Goal: Task Accomplishment & Management: Manage account settings

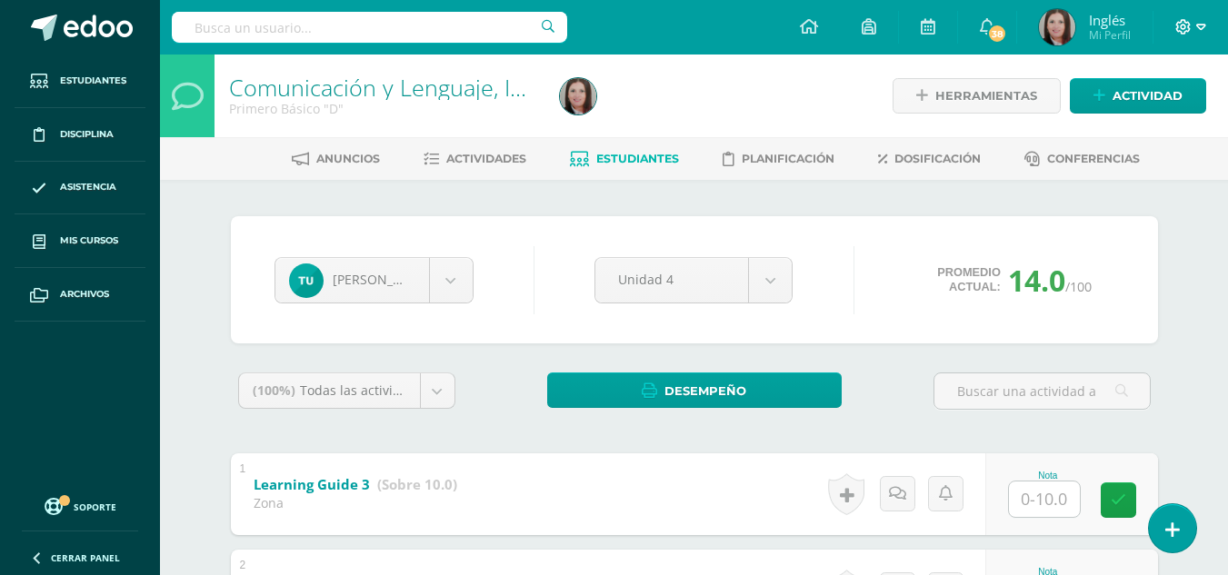
drag, startPoint x: 0, startPoint y: 0, endPoint x: 1175, endPoint y: 23, distance: 1175.7
click at [1175, 23] on icon at bounding box center [1183, 27] width 16 height 16
click at [1124, 125] on span "Cerrar sesión" at bounding box center [1145, 123] width 82 height 17
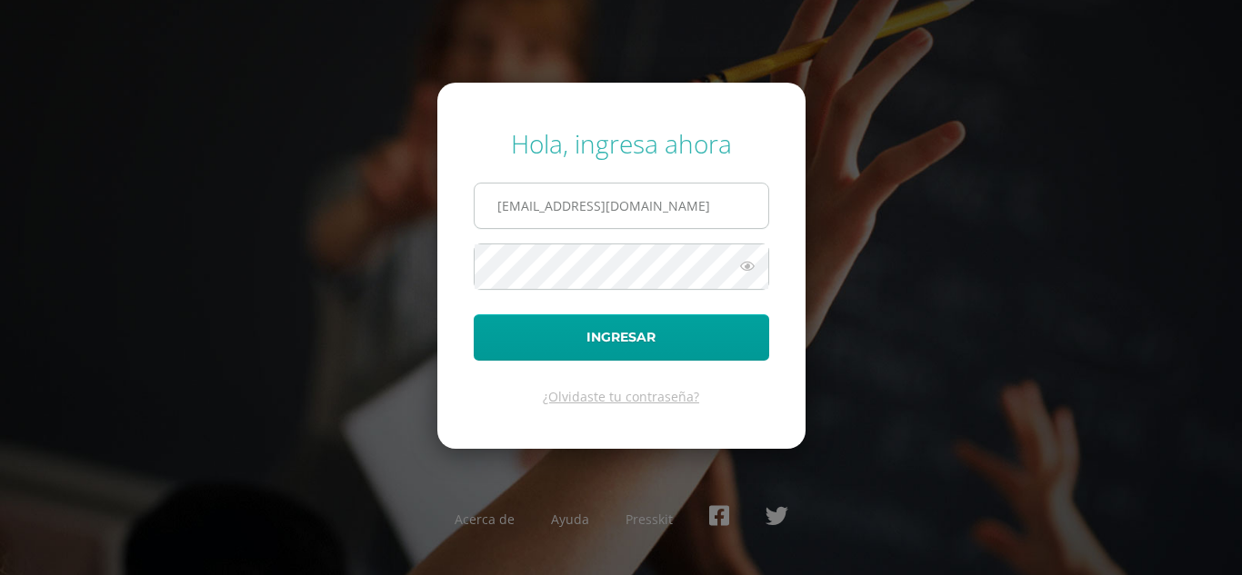
click at [644, 216] on input "lgarcia@donbosco.edu.gt" at bounding box center [622, 206] width 294 height 45
type input "k_rivas@donbosco.edu.gt"
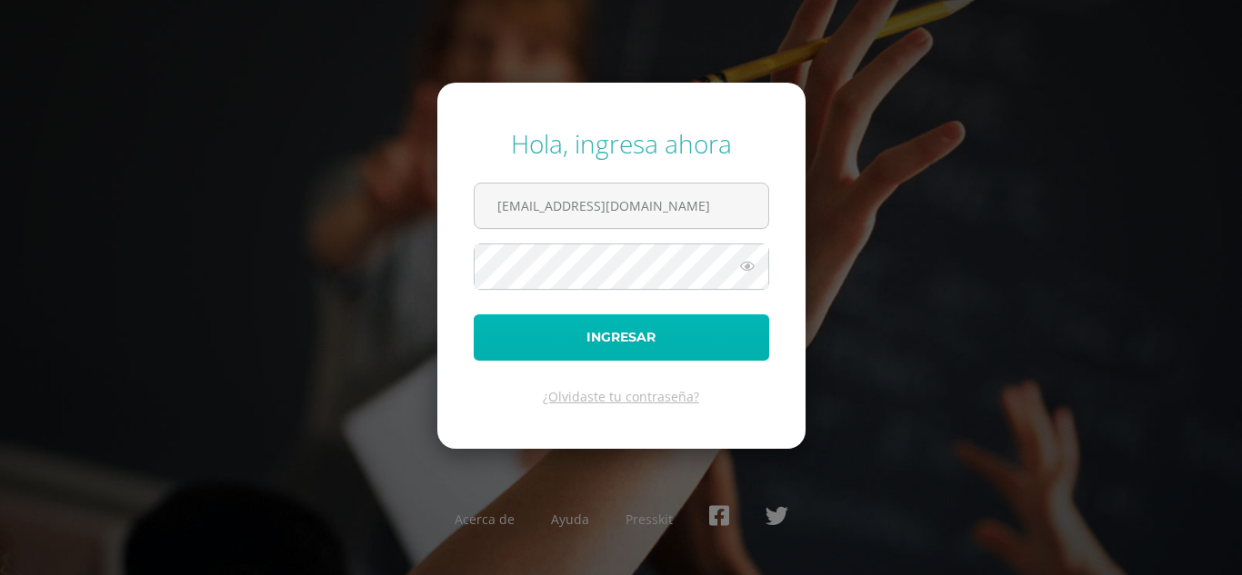
click at [696, 323] on button "Ingresar" at bounding box center [621, 338] width 295 height 46
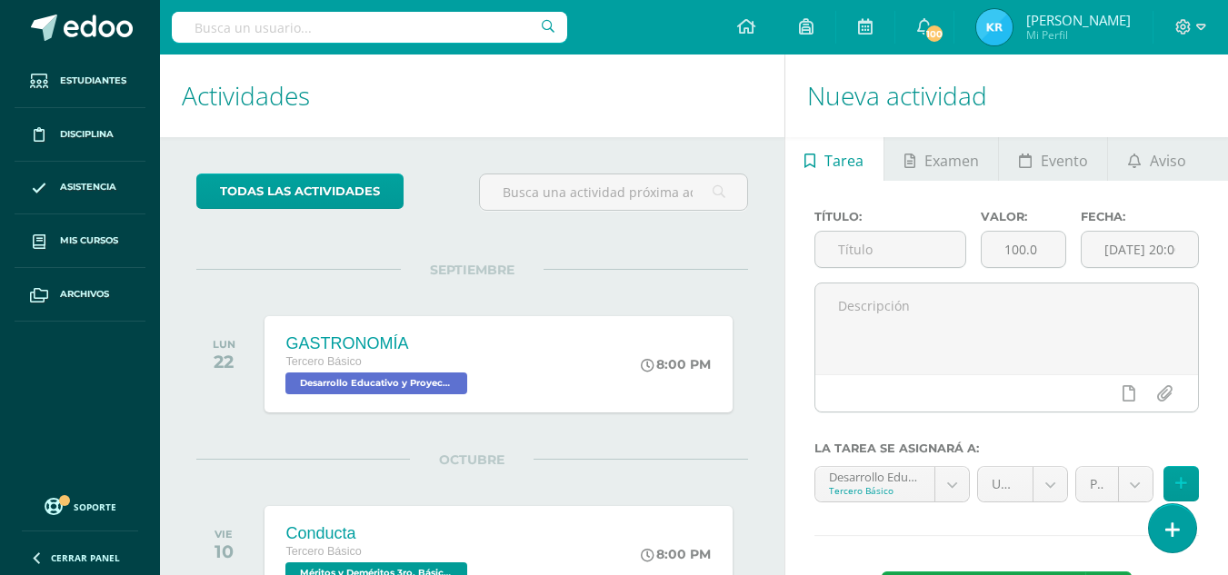
click at [147, 235] on li "Mis cursos" at bounding box center [80, 242] width 160 height 54
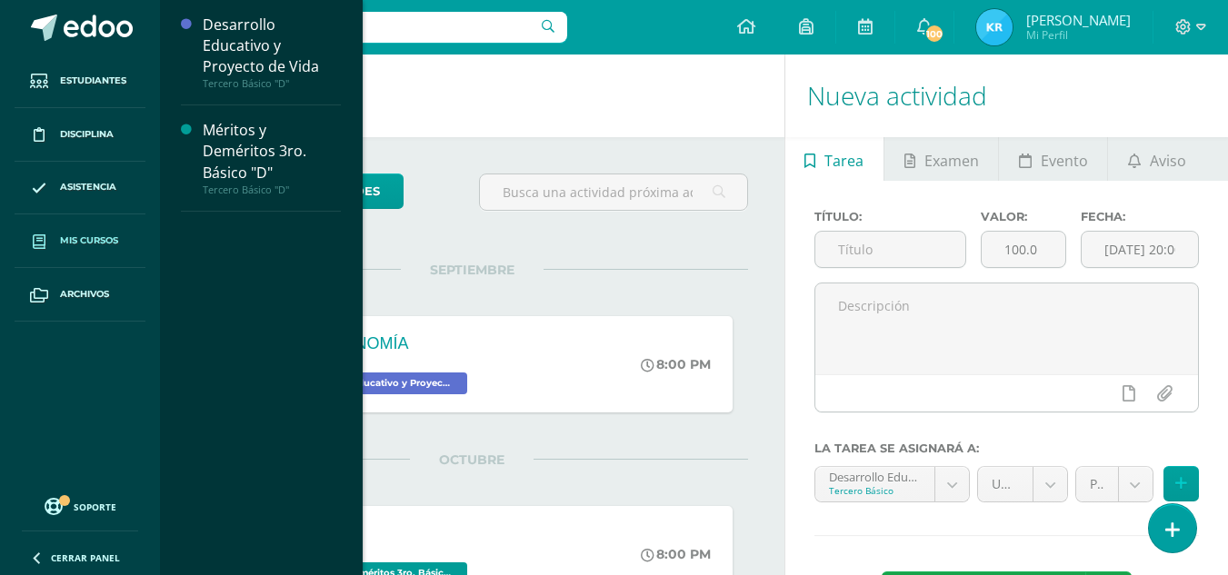
click at [133, 239] on link "Mis cursos" at bounding box center [80, 242] width 131 height 54
click at [83, 239] on span "Mis cursos" at bounding box center [89, 241] width 58 height 15
click at [194, 151] on div at bounding box center [192, 249] width 22 height 259
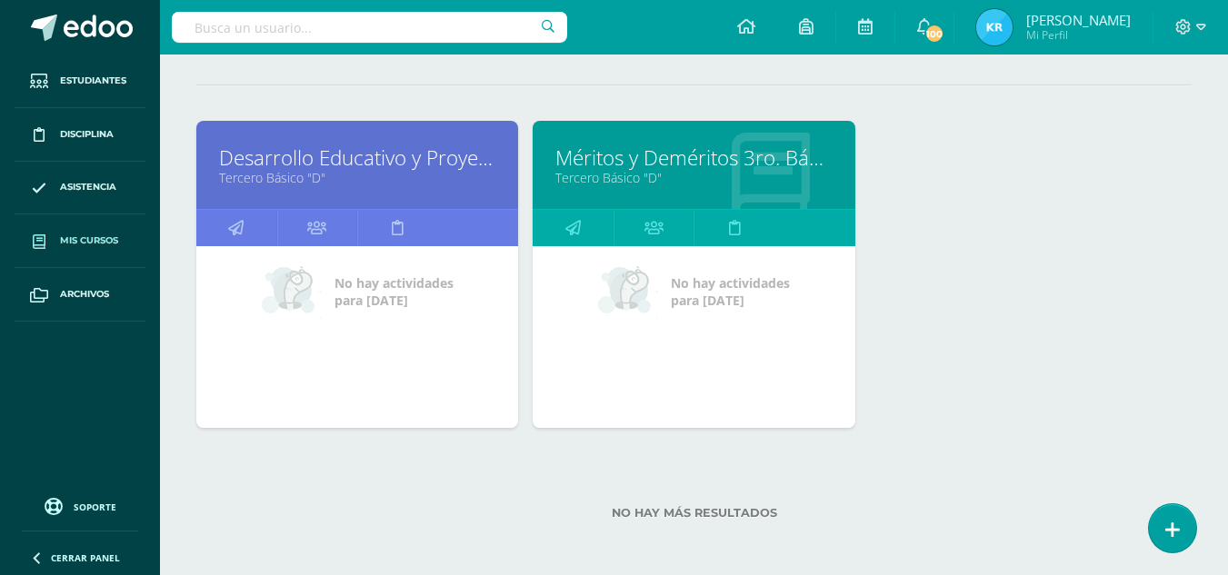
scroll to position [220, 0]
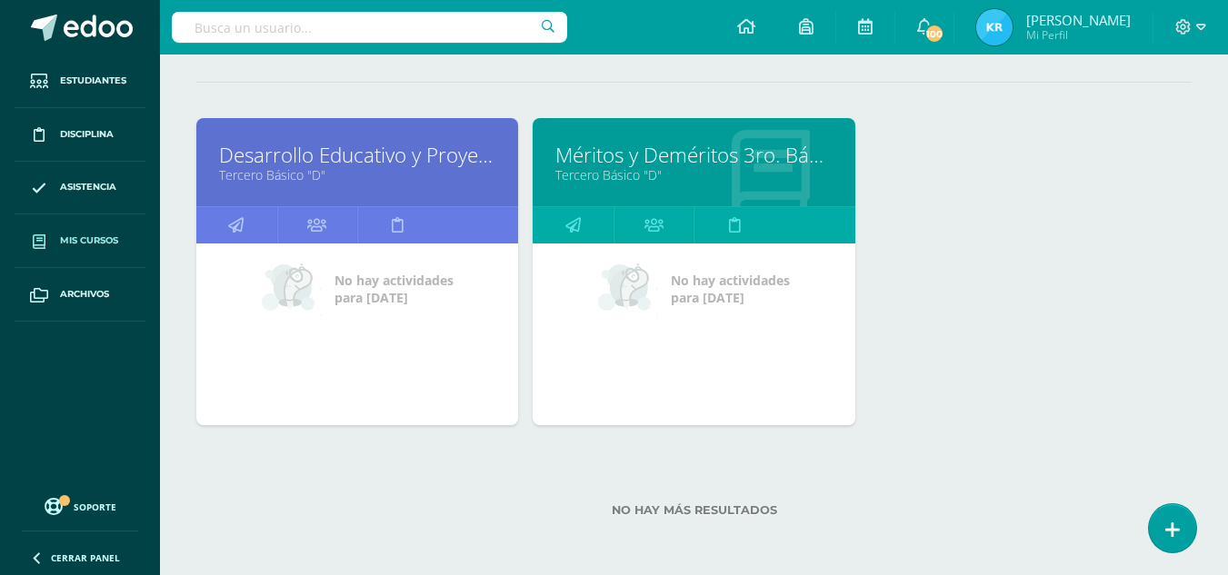
click at [596, 158] on link "Méritos y Deméritos 3ro. Básico "D"" at bounding box center [693, 155] width 276 height 28
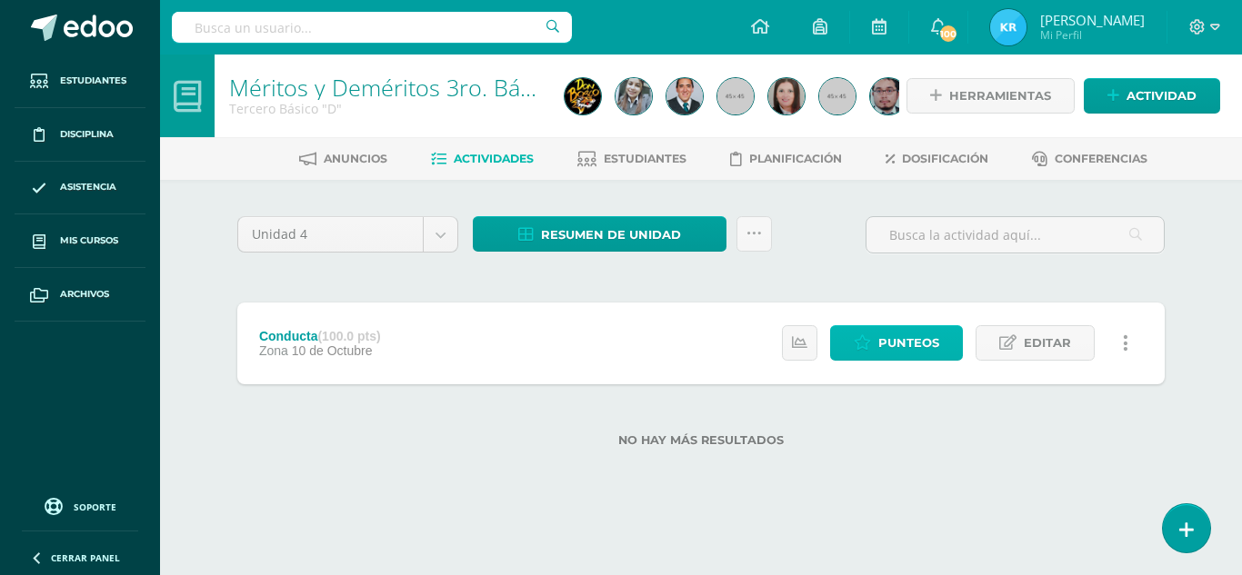
click at [887, 355] on span "Punteos" at bounding box center [908, 343] width 61 height 34
click at [625, 155] on span "Estudiantes" at bounding box center [645, 159] width 83 height 14
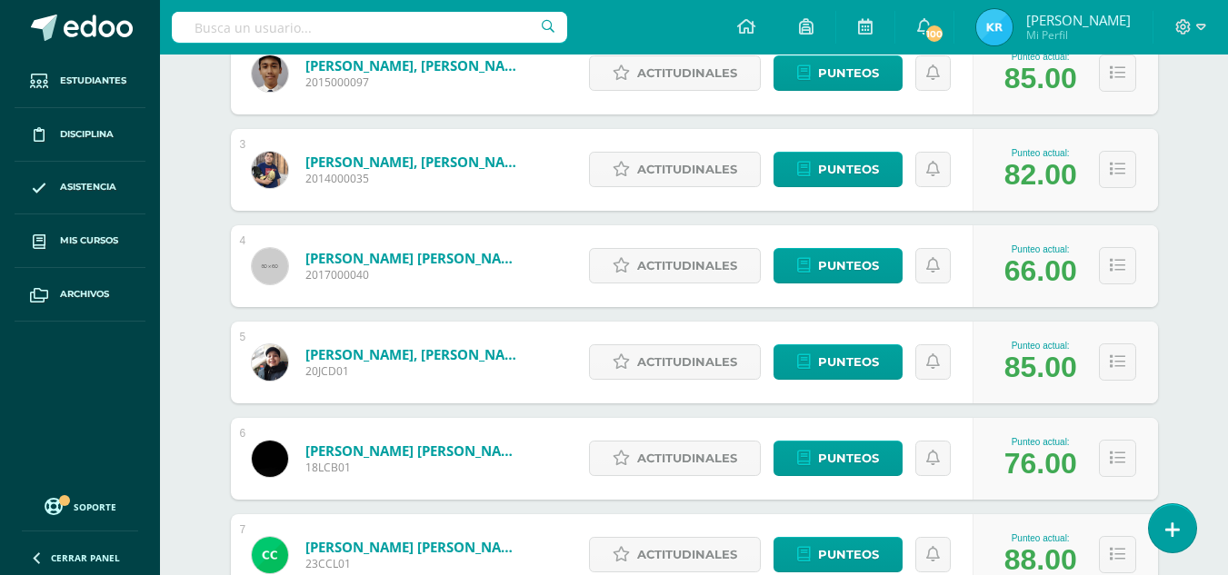
scroll to position [455, 0]
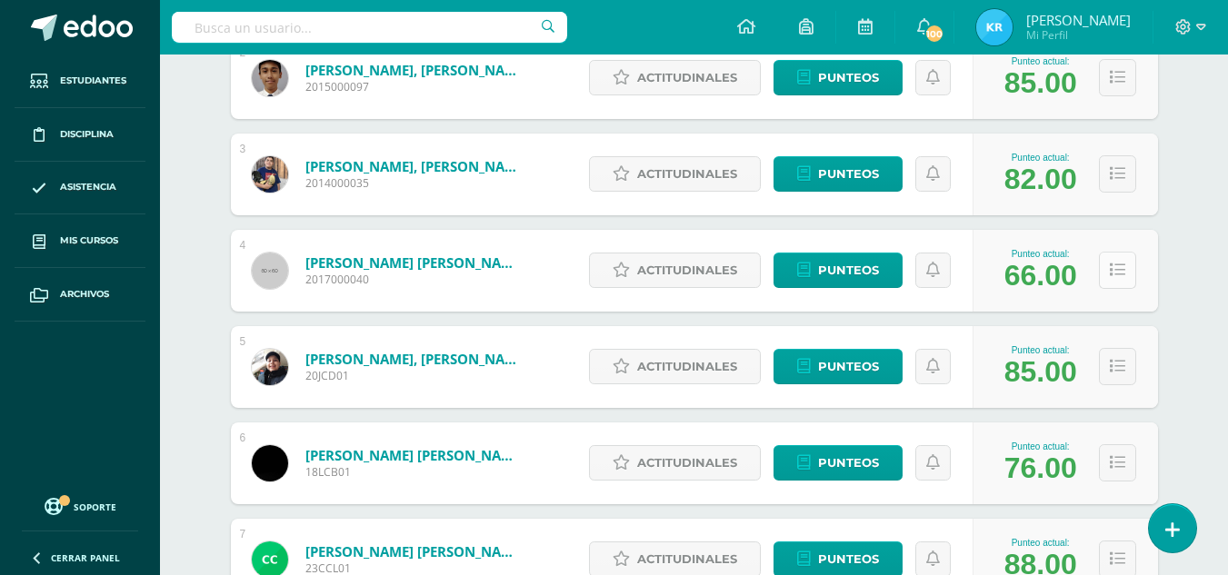
click at [1112, 267] on icon at bounding box center [1117, 270] width 15 height 15
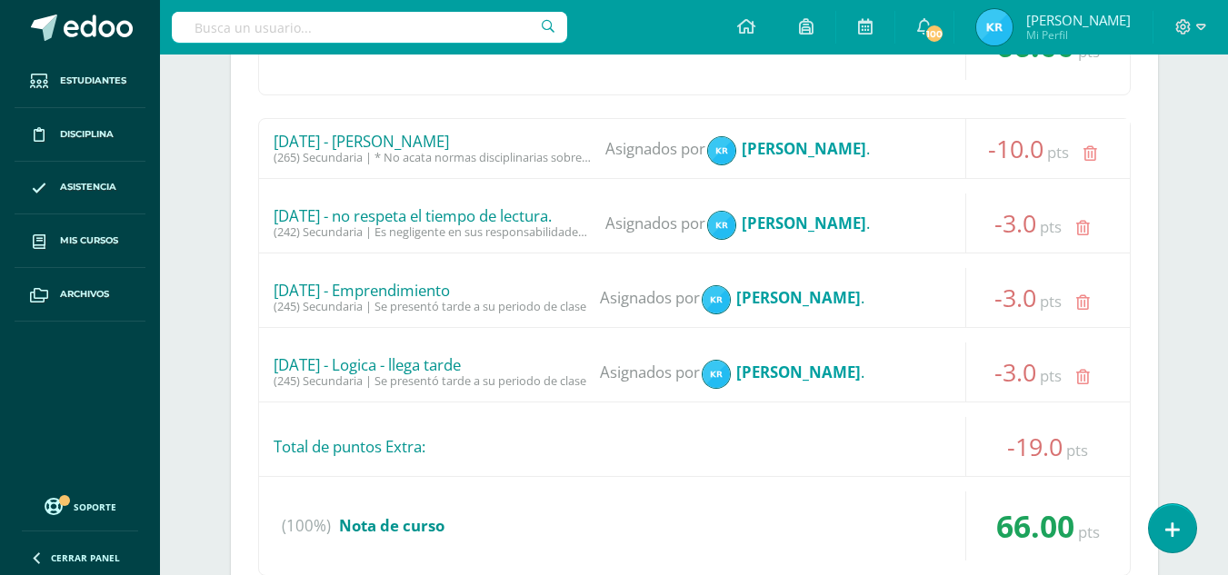
scroll to position [1000, 0]
click at [1062, 385] on span "pts" at bounding box center [1051, 376] width 22 height 21
click at [1077, 375] on link at bounding box center [1082, 378] width 35 height 35
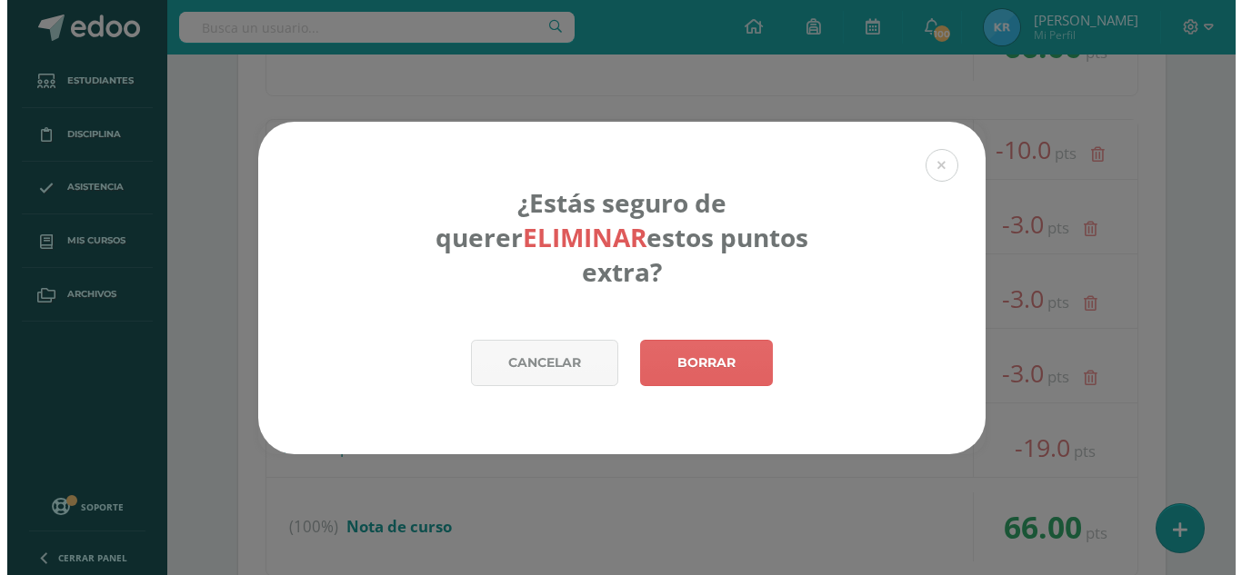
scroll to position [1273, 0]
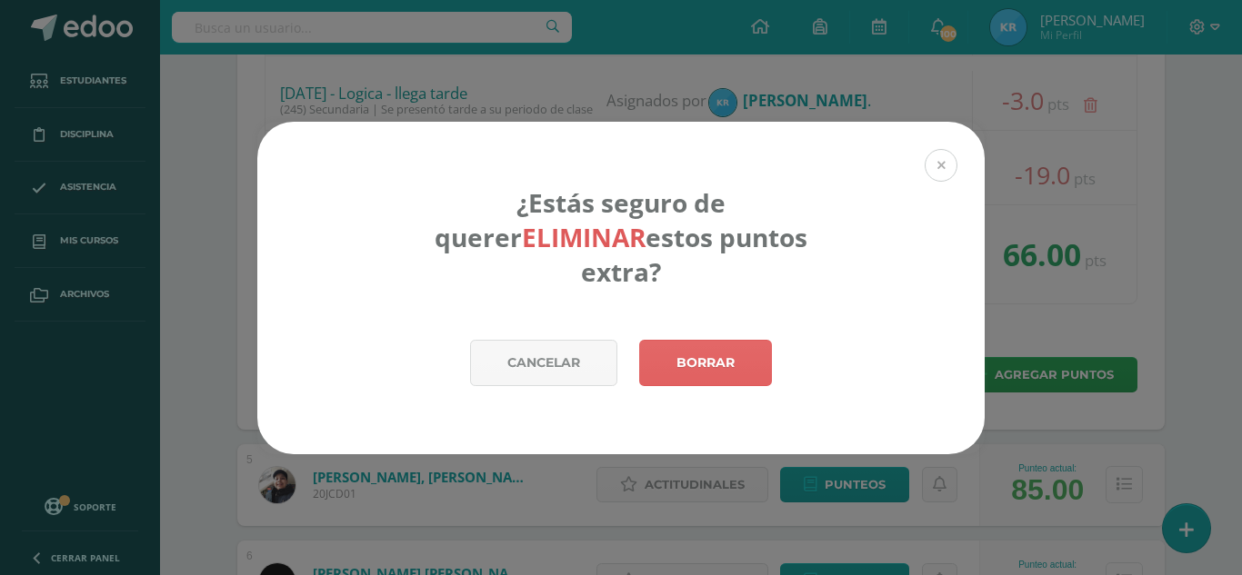
click at [941, 182] on button at bounding box center [941, 165] width 33 height 33
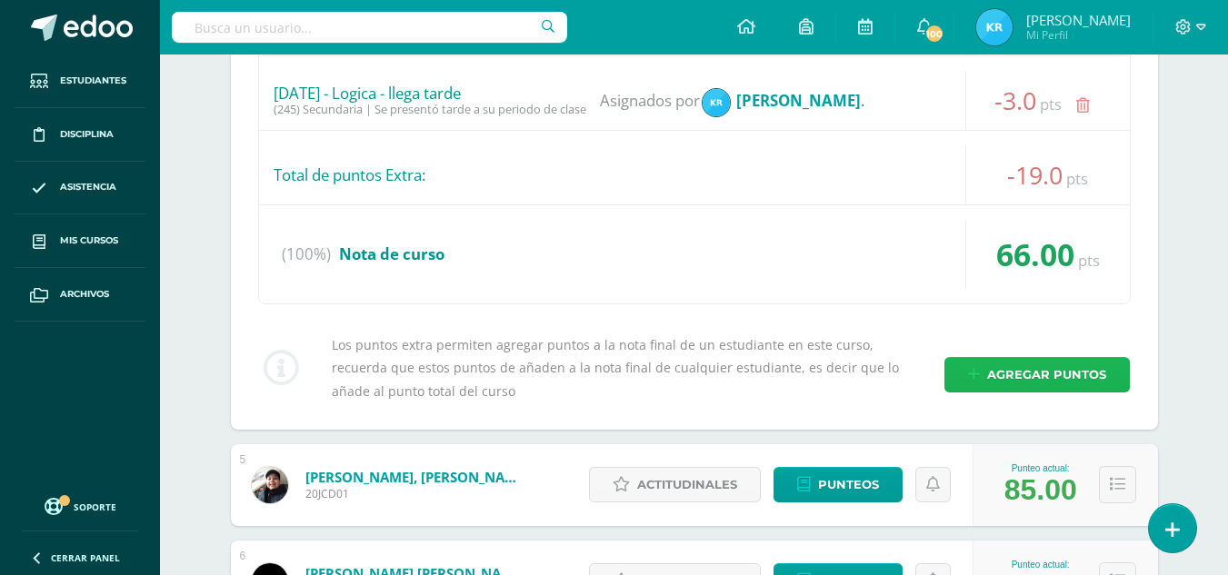
click at [1003, 386] on span "Agregar puntos" at bounding box center [1046, 375] width 119 height 34
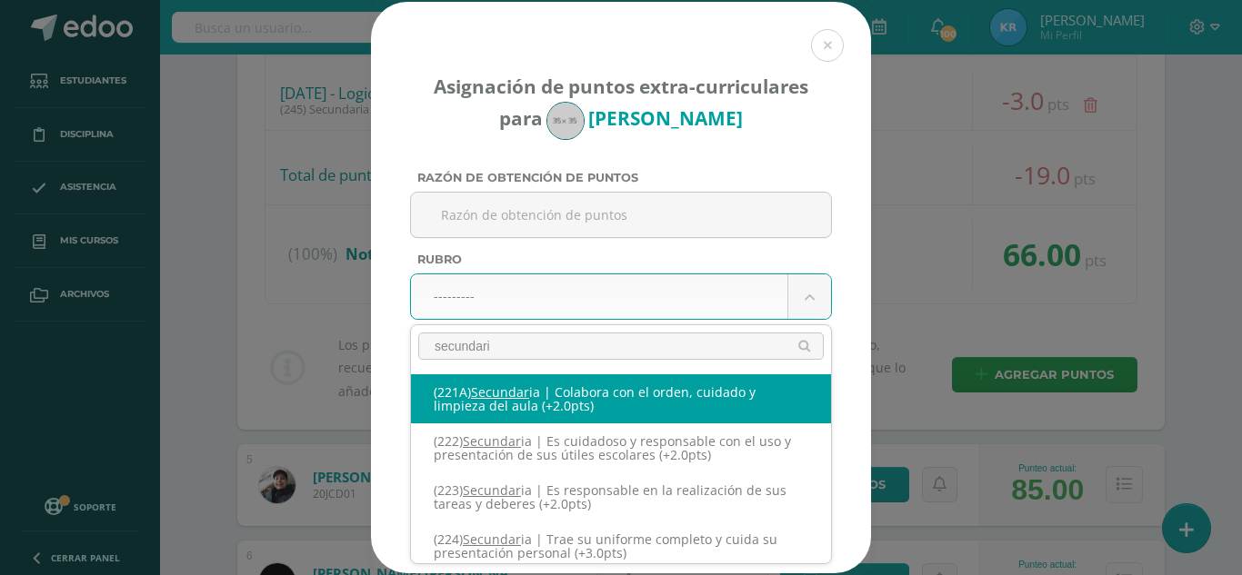
type input "secundaria"
select select "252"
type input "2"
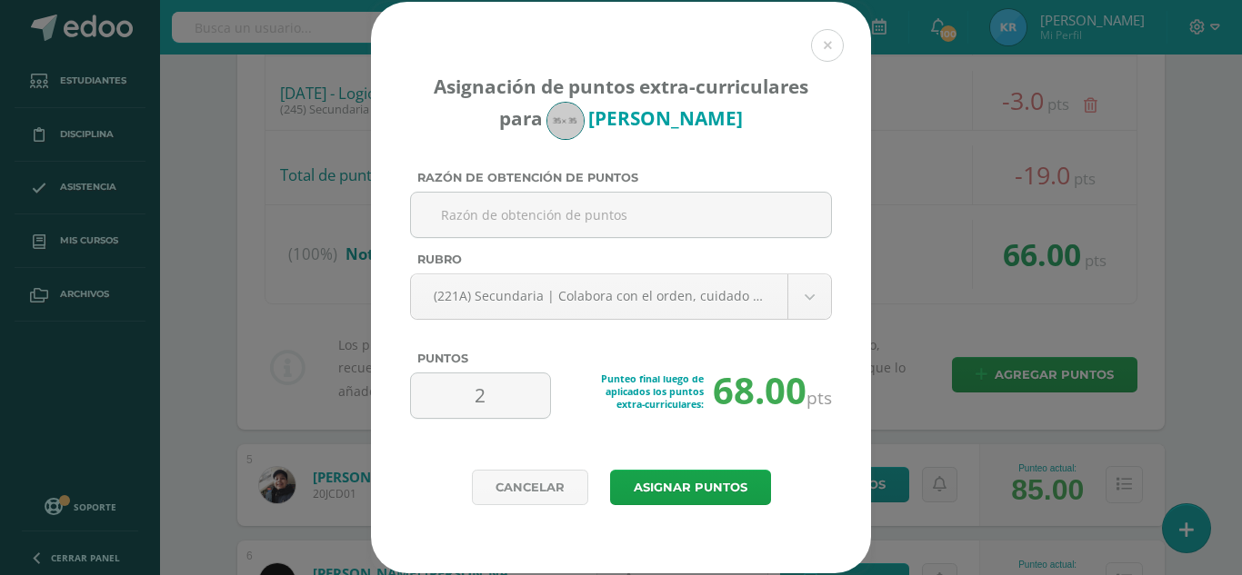
click at [512, 189] on div "Razón de obtención de puntos" at bounding box center [621, 181] width 422 height 21
click at [503, 214] on input "Razón de obtención de puntos" at bounding box center [620, 215] width 405 height 45
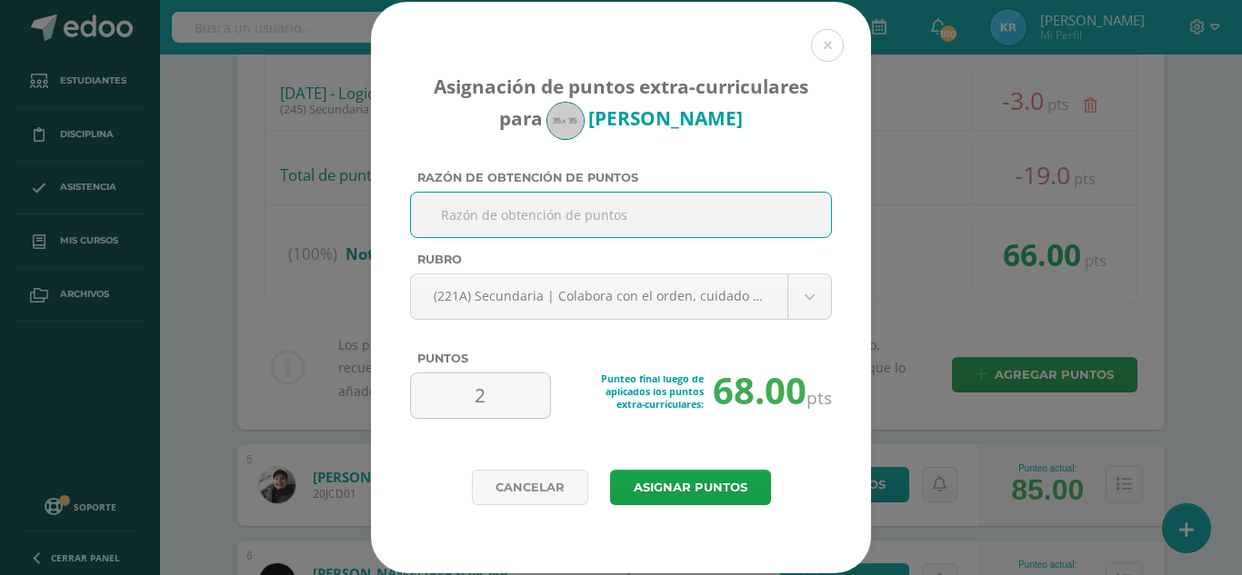
click at [541, 202] on input "Razón de obtención de puntos" at bounding box center [620, 215] width 405 height 45
type input "20/08/2025 - Ayuda voluntaria en limpieza y orden del salon."
click at [610, 470] on button "Asignar puntos" at bounding box center [690, 487] width 161 height 35
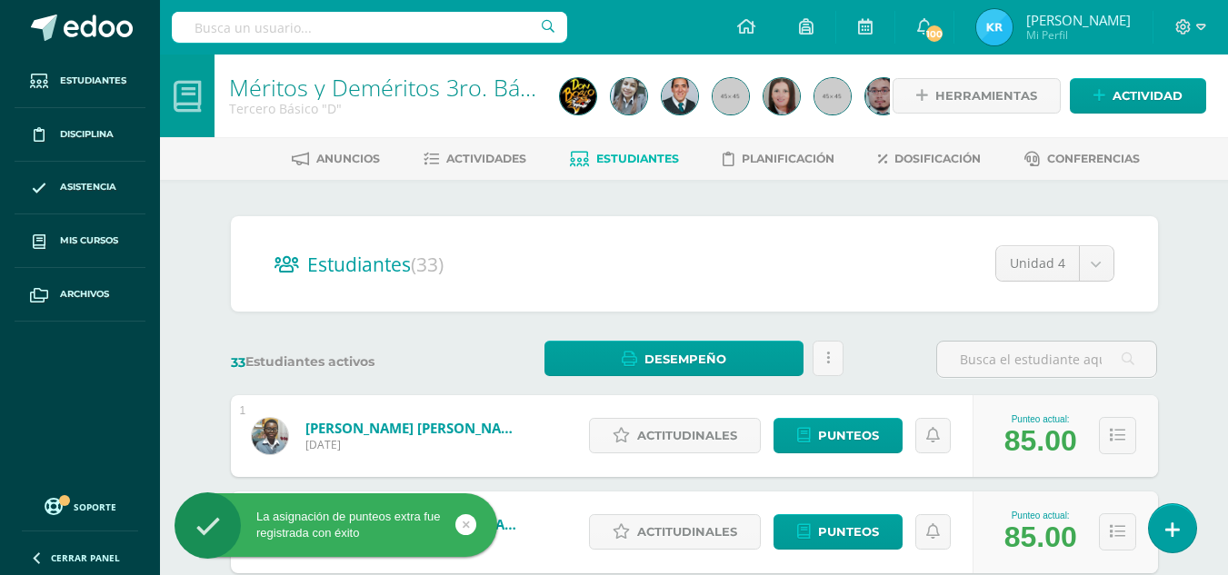
scroll to position [545, 0]
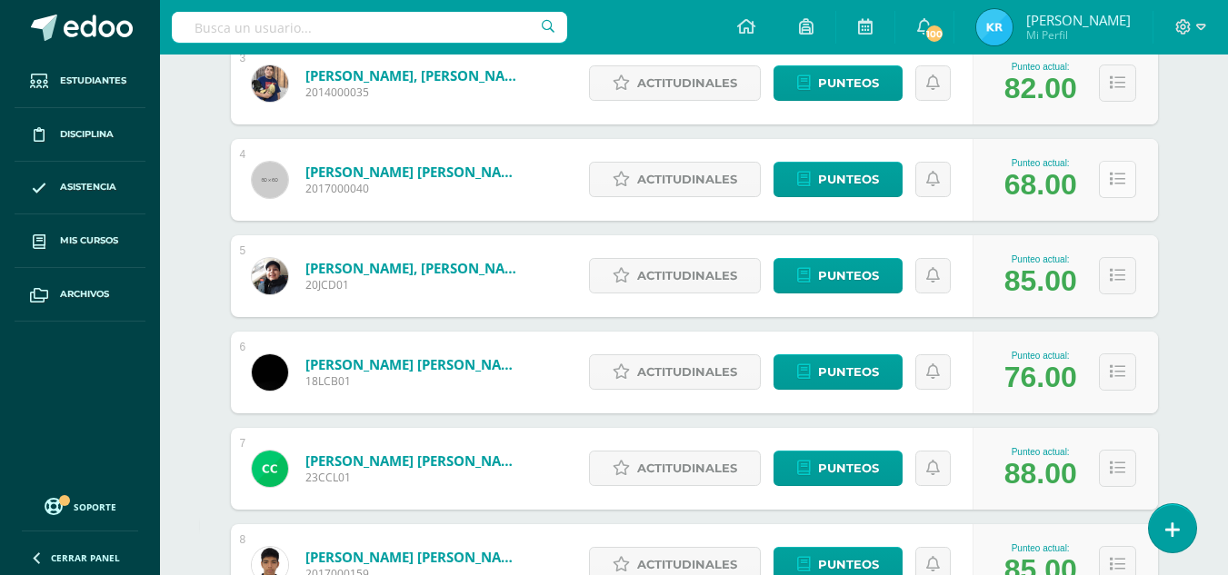
click at [1132, 183] on button at bounding box center [1117, 179] width 37 height 37
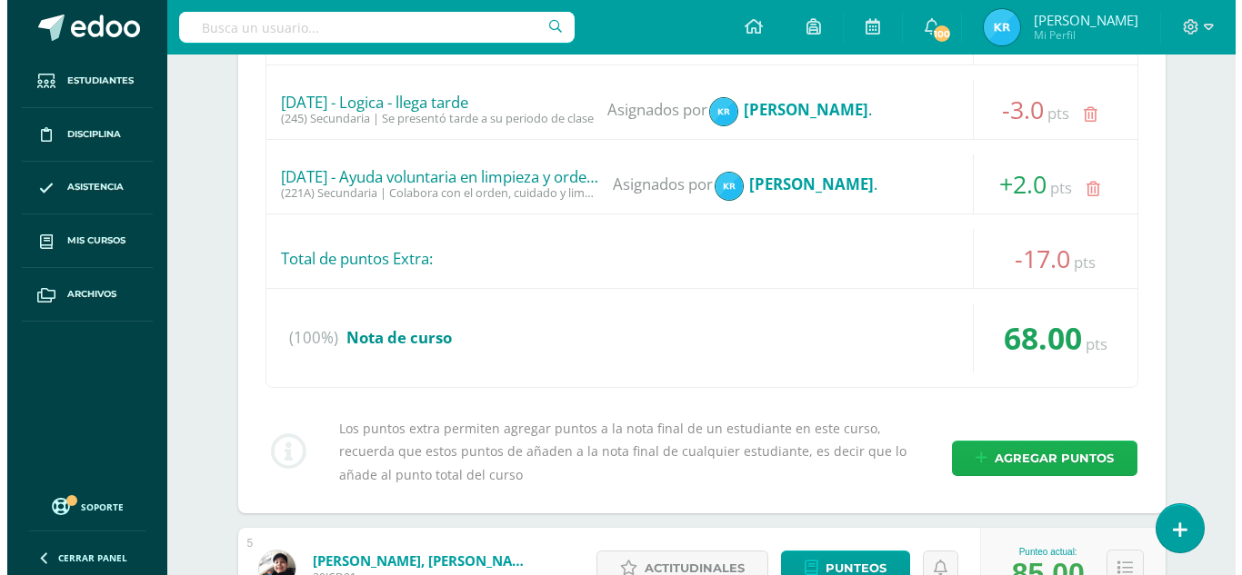
scroll to position [1273, 0]
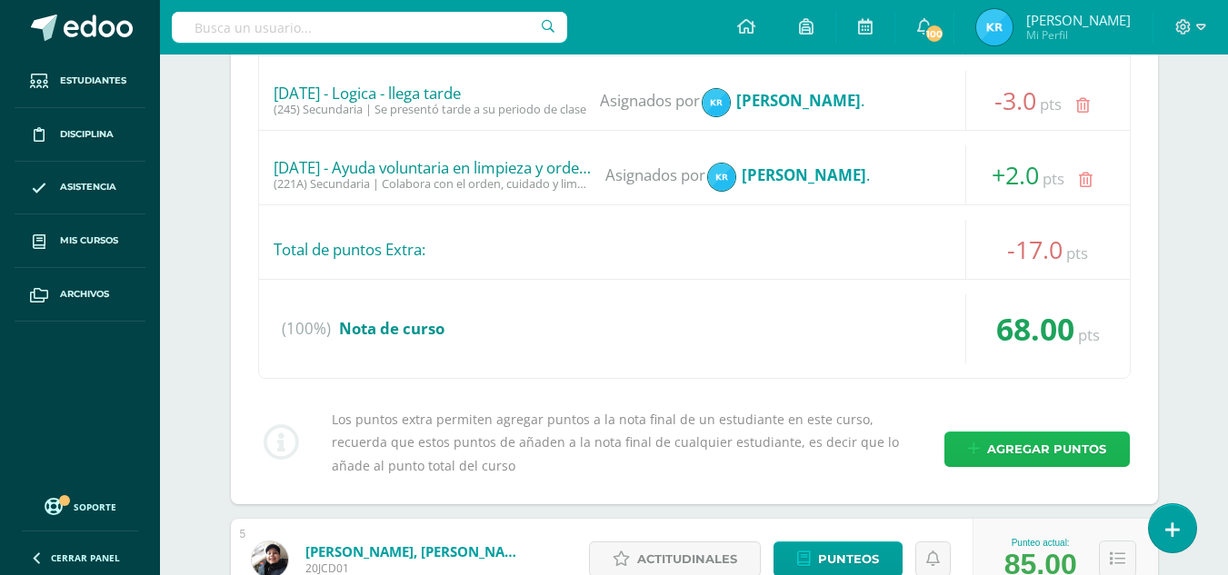
click at [1014, 455] on span "Agregar puntos" at bounding box center [1046, 450] width 119 height 34
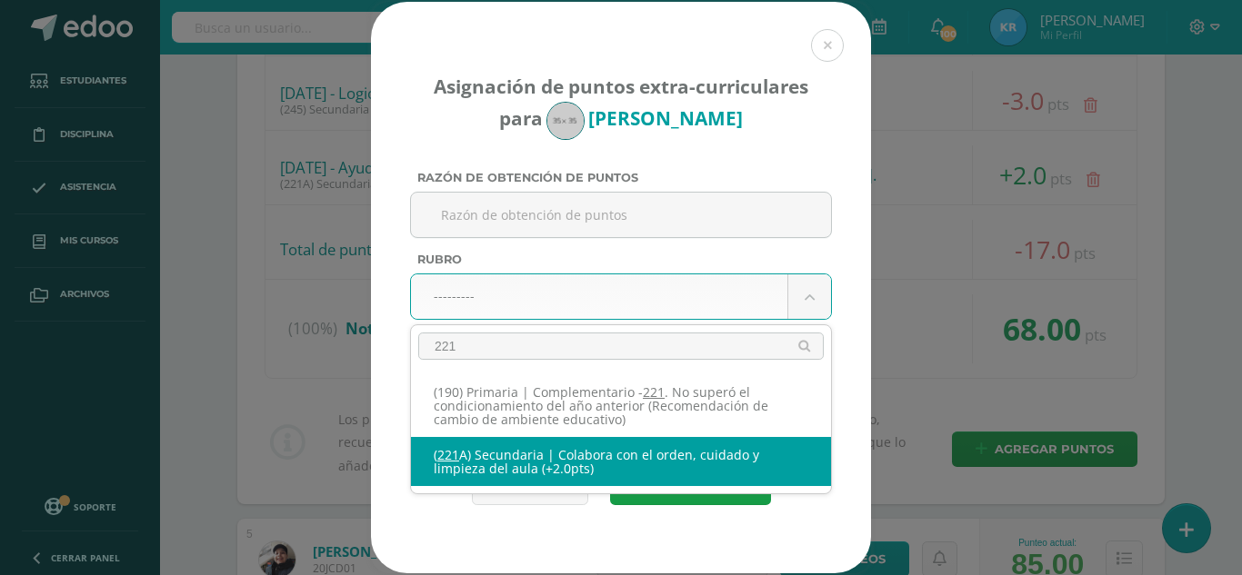
type input "221"
select select "252"
type input "2"
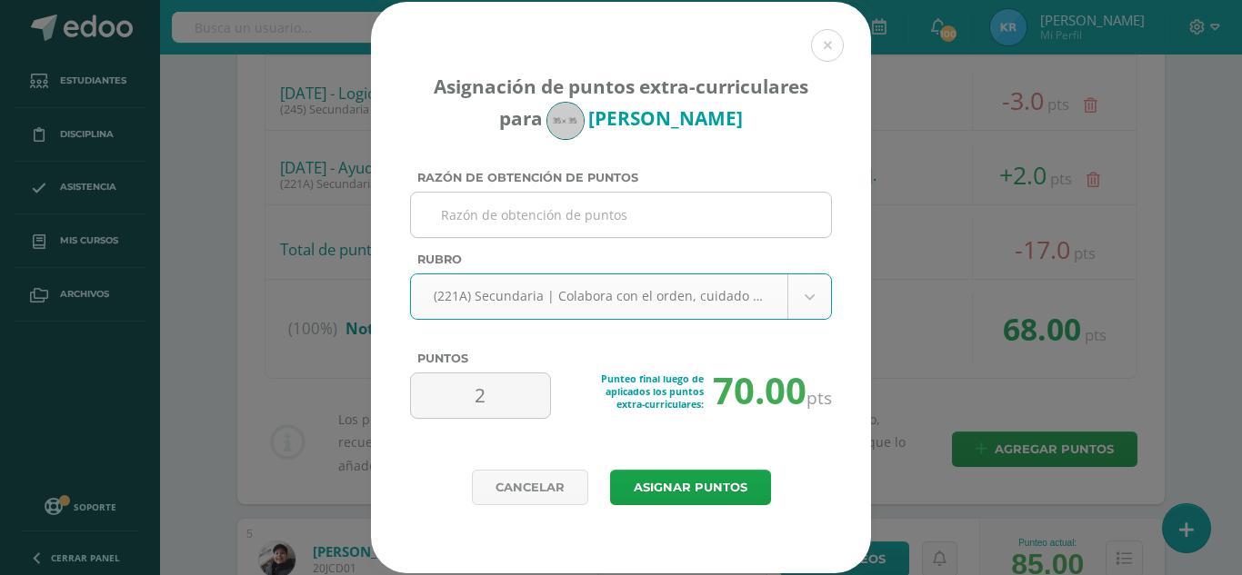
click at [485, 215] on input "Razón de obtención de puntos" at bounding box center [620, 215] width 405 height 45
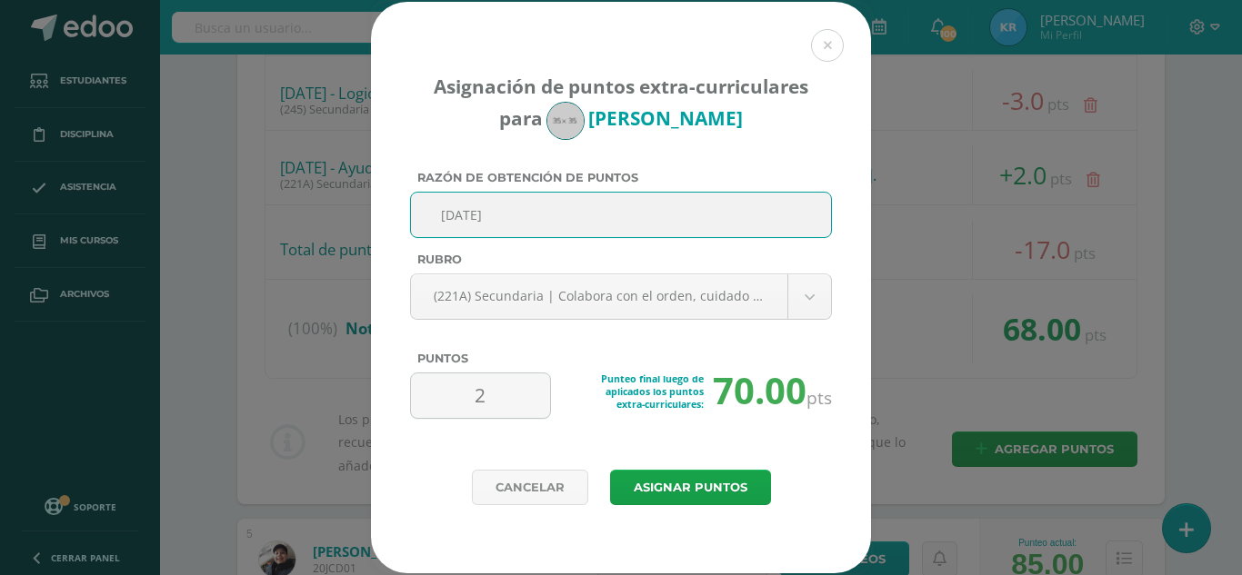
type input "10/09/2025"
click at [610, 470] on button "Asignar puntos" at bounding box center [690, 487] width 161 height 35
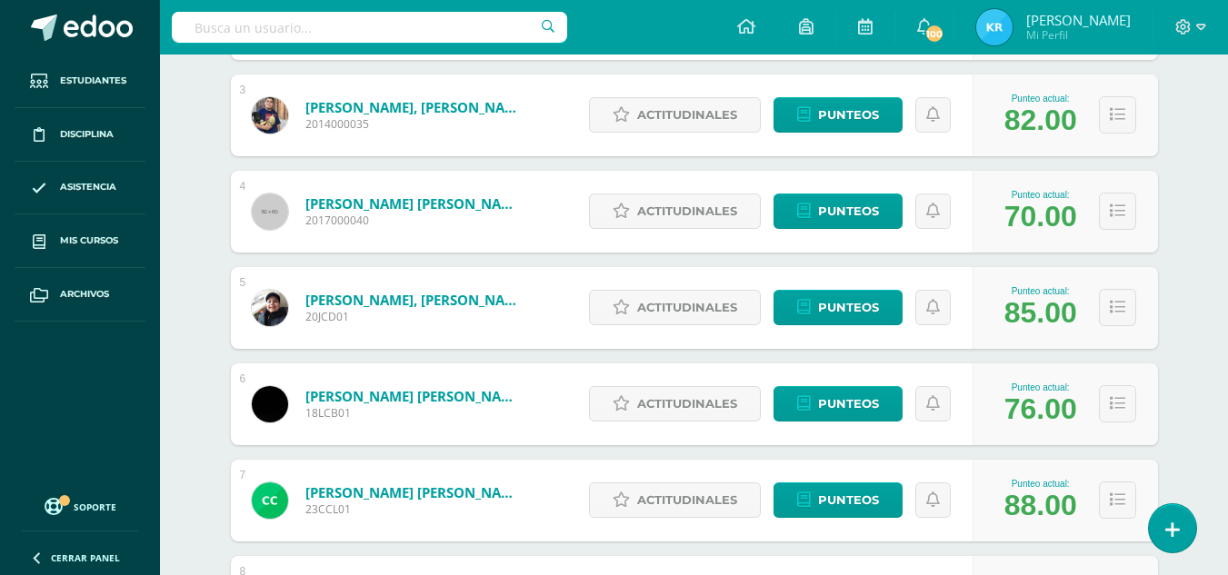
scroll to position [545, 0]
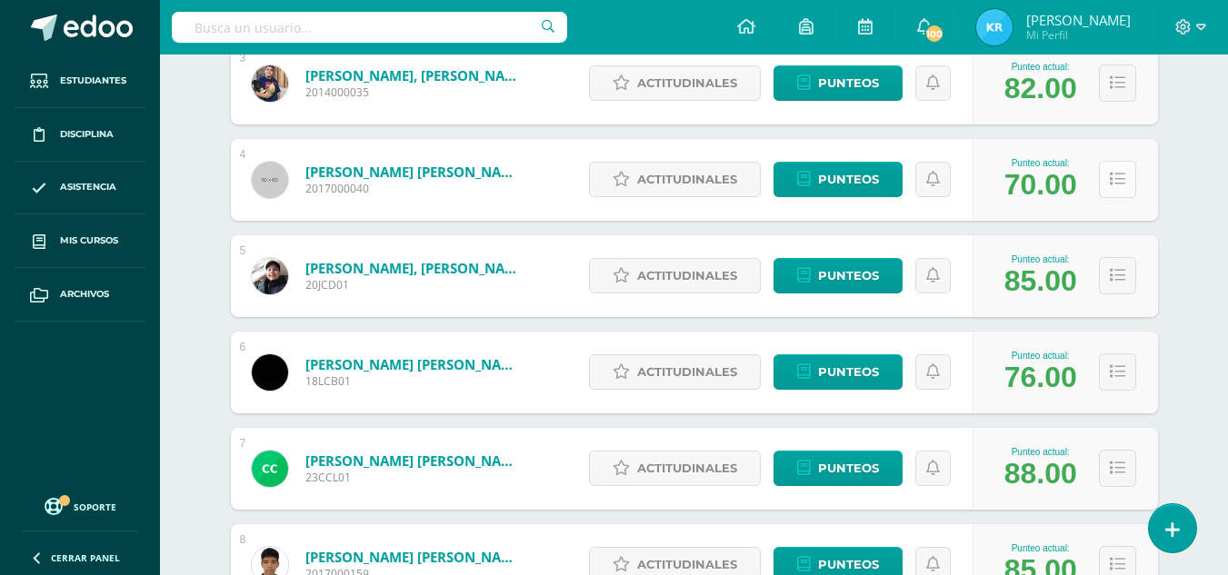
click at [1110, 185] on icon at bounding box center [1117, 179] width 15 height 15
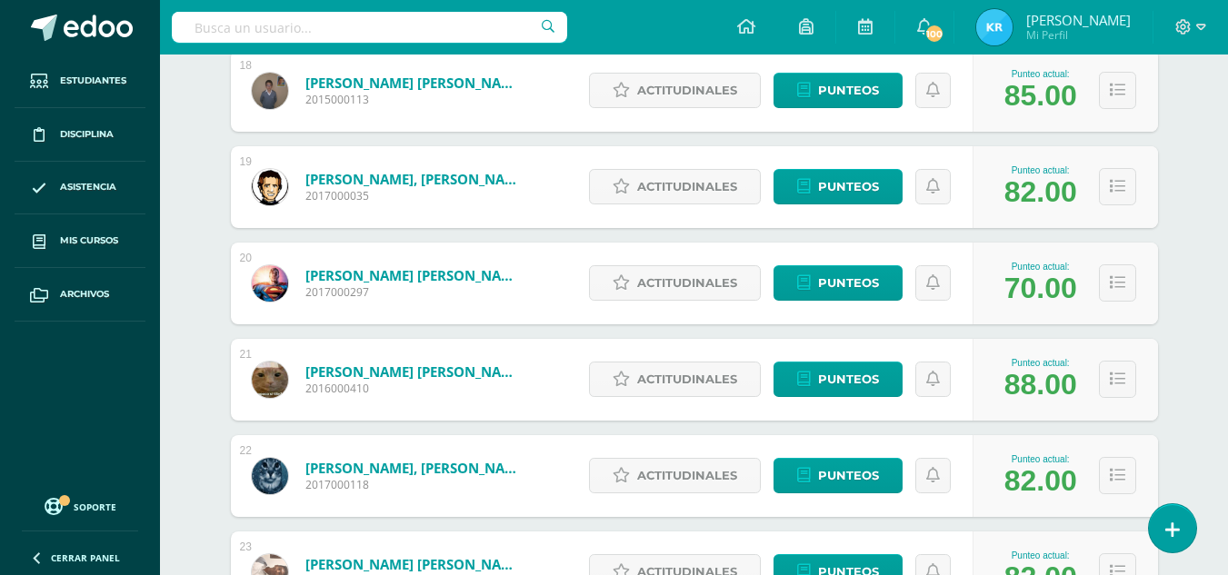
scroll to position [3182, 0]
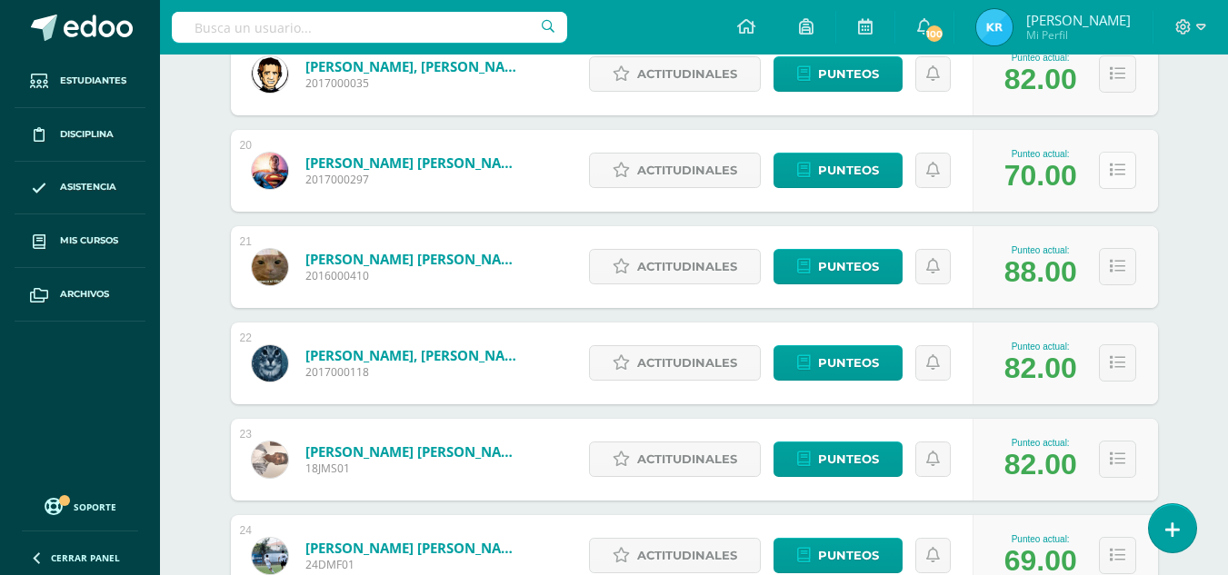
click at [1109, 160] on button at bounding box center [1117, 170] width 37 height 37
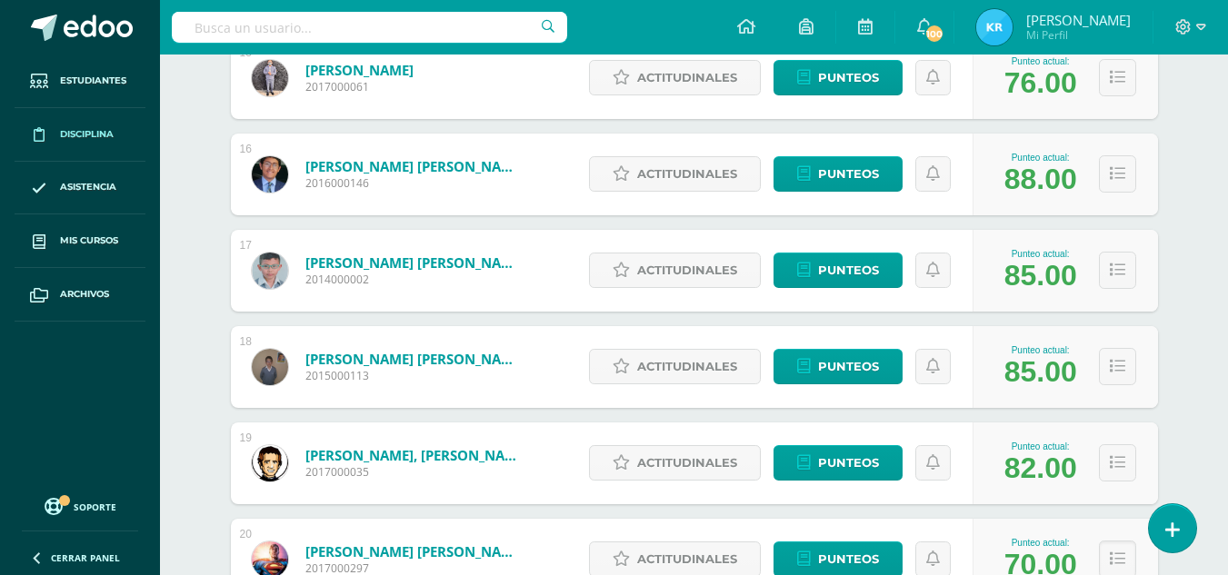
scroll to position [2727, 0]
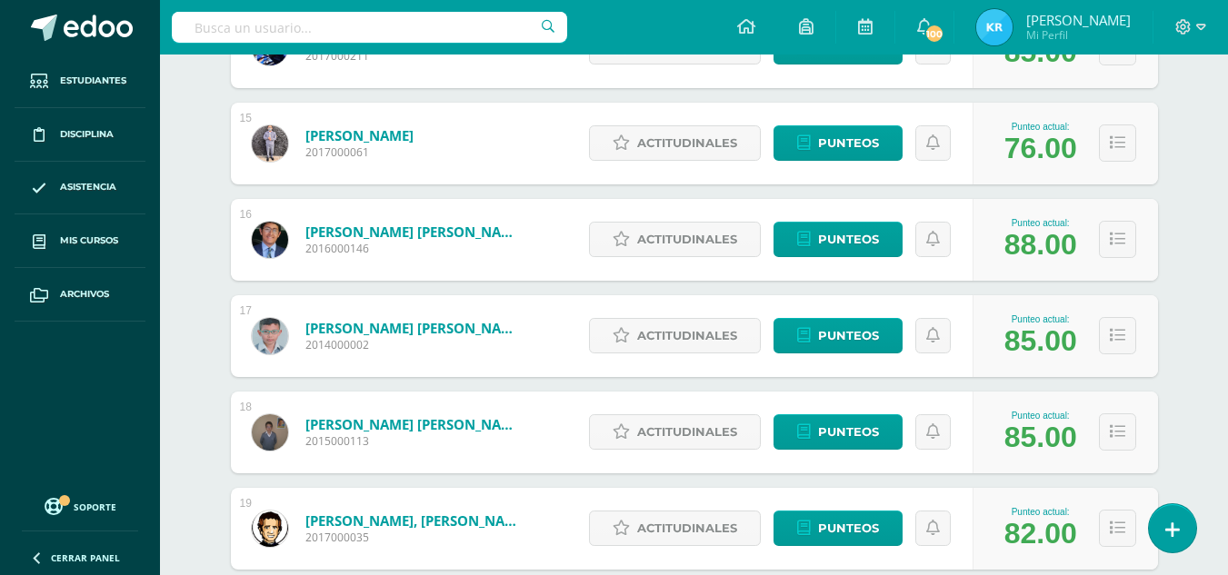
click at [1060, 26] on span "[PERSON_NAME]" at bounding box center [1078, 20] width 105 height 18
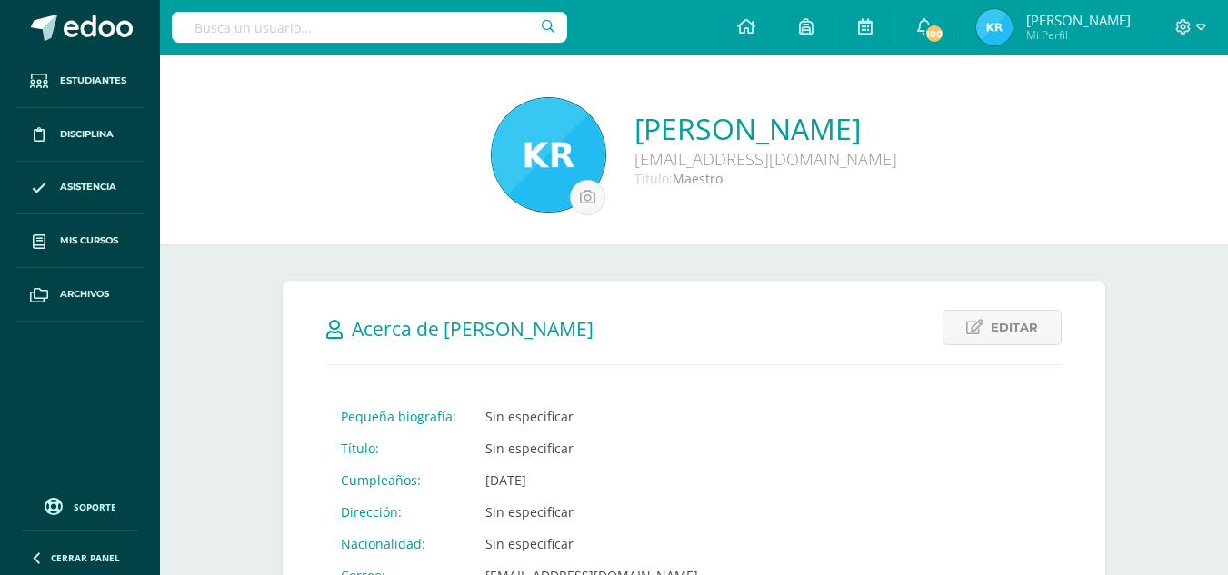
click at [1060, 26] on span "[PERSON_NAME]" at bounding box center [1078, 20] width 105 height 18
click at [772, 26] on link at bounding box center [746, 27] width 62 height 55
click at [752, 31] on icon at bounding box center [746, 26] width 18 height 16
